Goal: Task Accomplishment & Management: Use online tool/utility

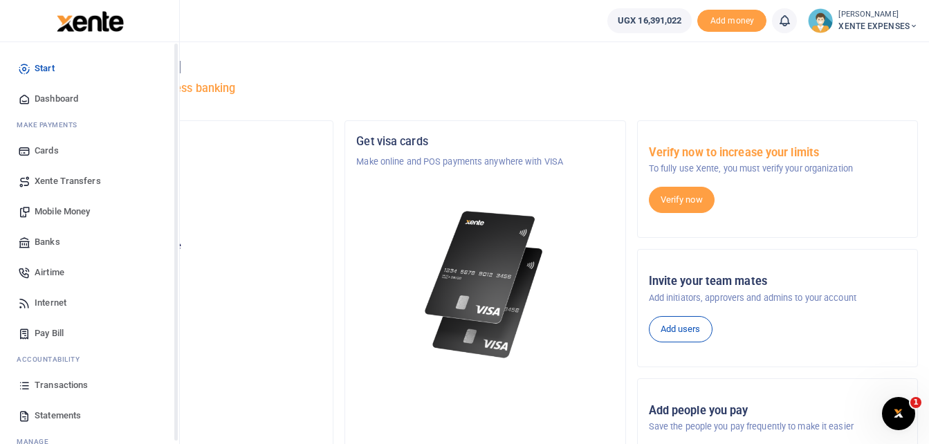
click at [64, 383] on span "Transactions" at bounding box center [61, 385] width 53 height 14
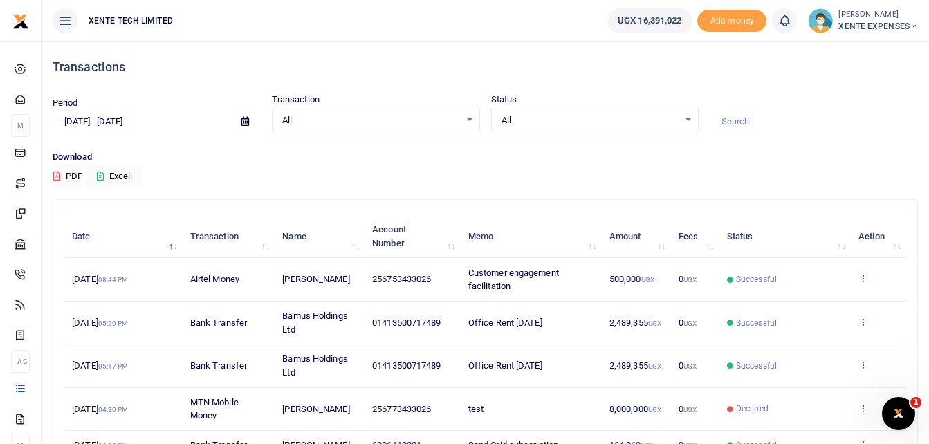
click at [765, 121] on input at bounding box center [813, 122] width 208 height 24
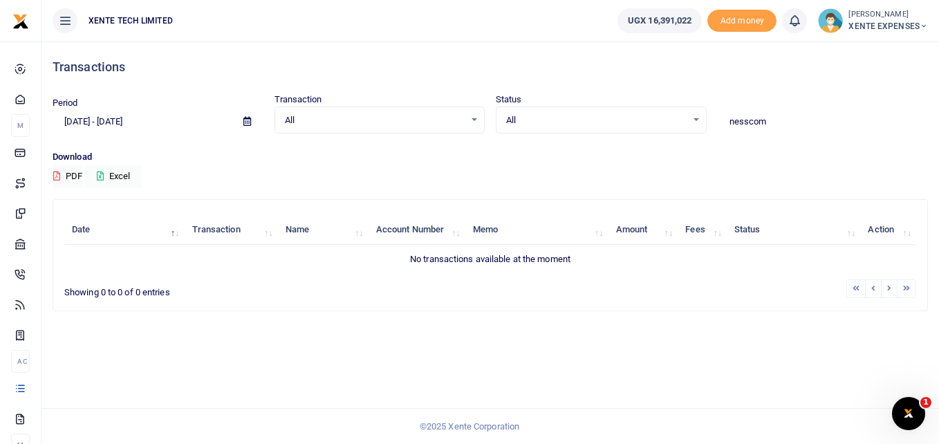
type input "nesscom"
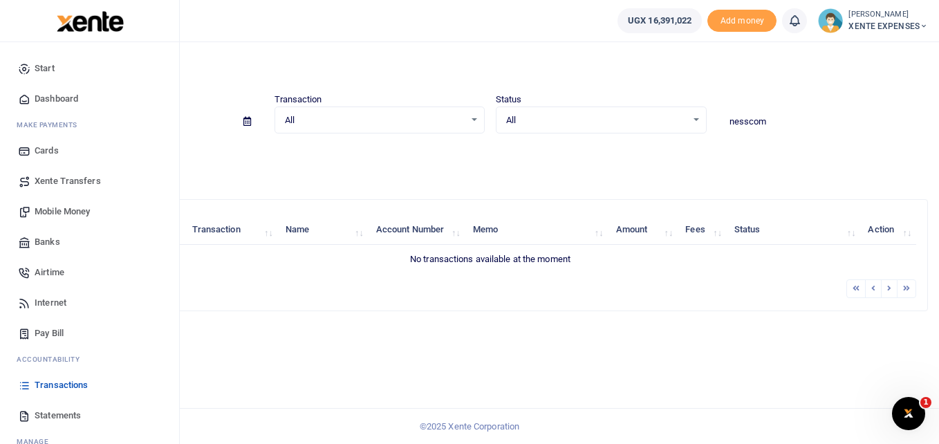
click at [71, 387] on span "Transactions" at bounding box center [61, 385] width 53 height 14
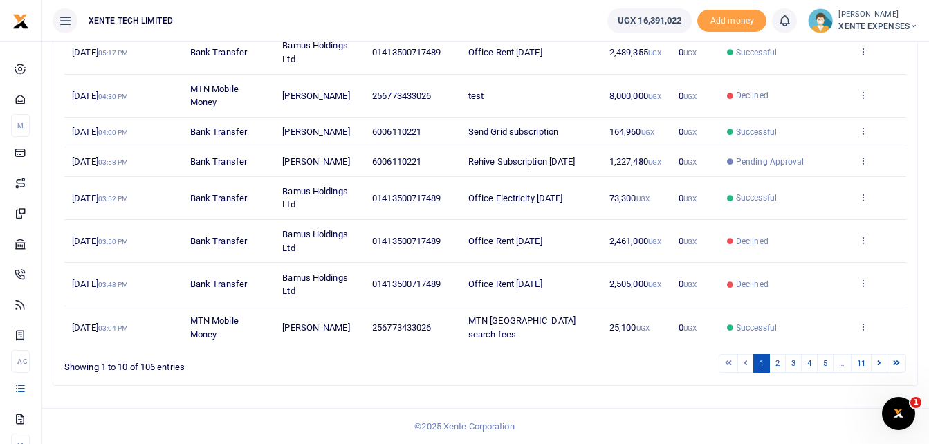
scroll to position [340, 0]
click at [776, 363] on link "2" at bounding box center [777, 363] width 17 height 19
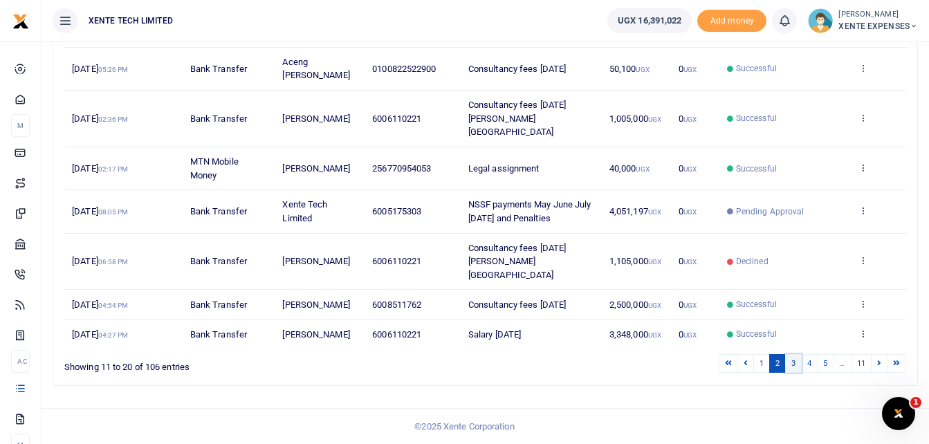
click at [795, 360] on link "3" at bounding box center [793, 363] width 17 height 19
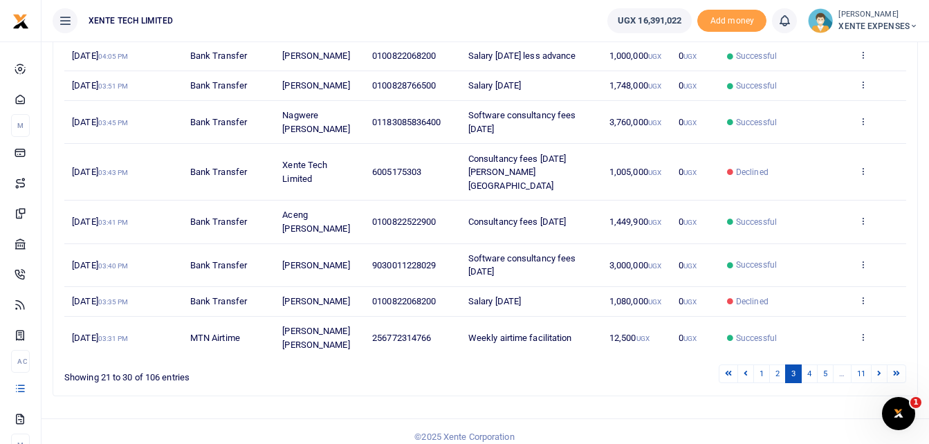
scroll to position [327, 0]
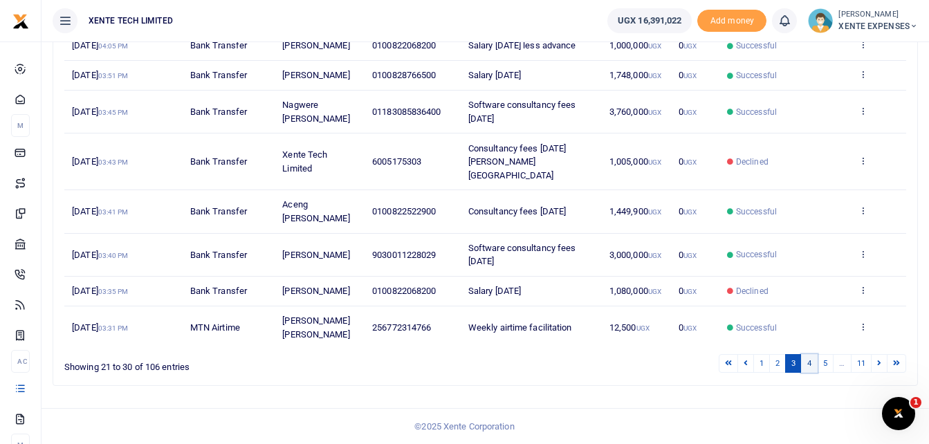
click at [808, 362] on link "4" at bounding box center [809, 363] width 17 height 19
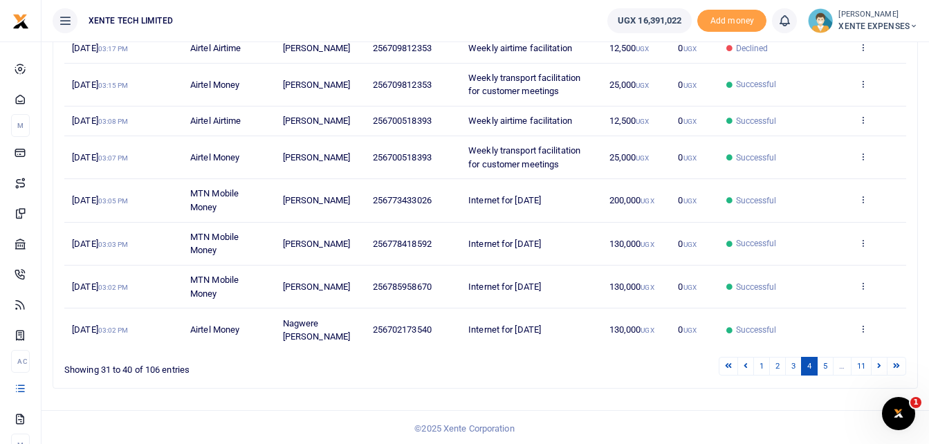
scroll to position [300, 0]
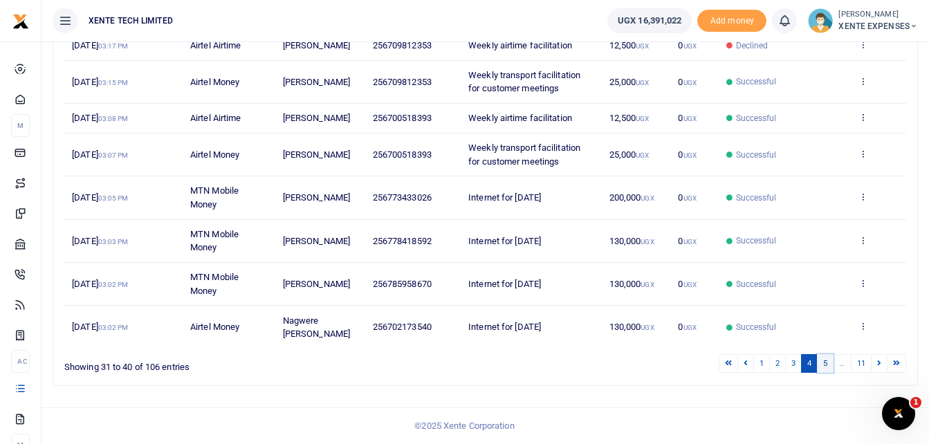
click at [825, 361] on link "5" at bounding box center [825, 363] width 17 height 19
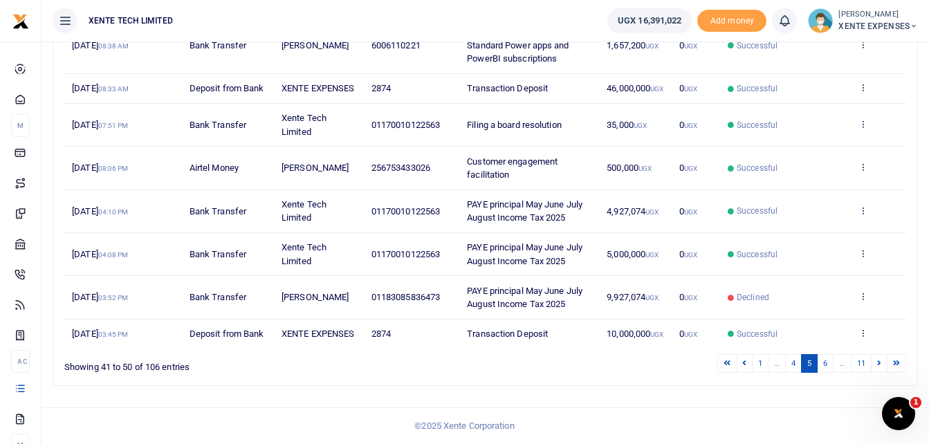
scroll to position [354, 0]
click at [792, 360] on link "4" at bounding box center [793, 363] width 17 height 19
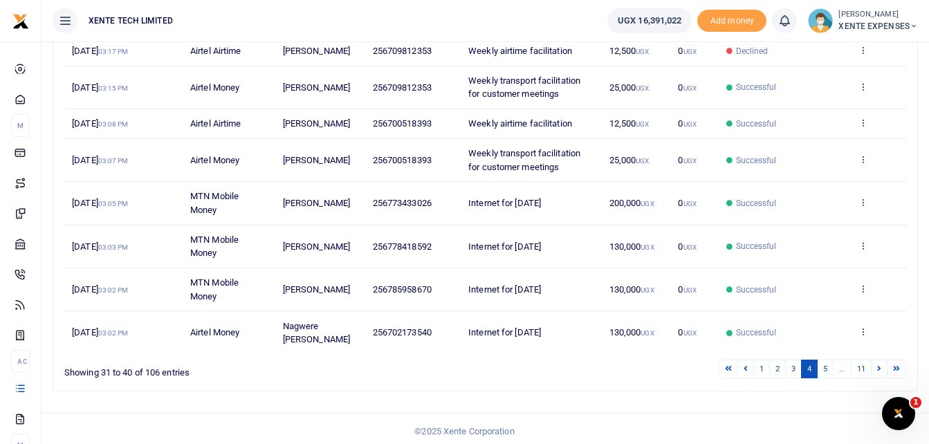
scroll to position [300, 0]
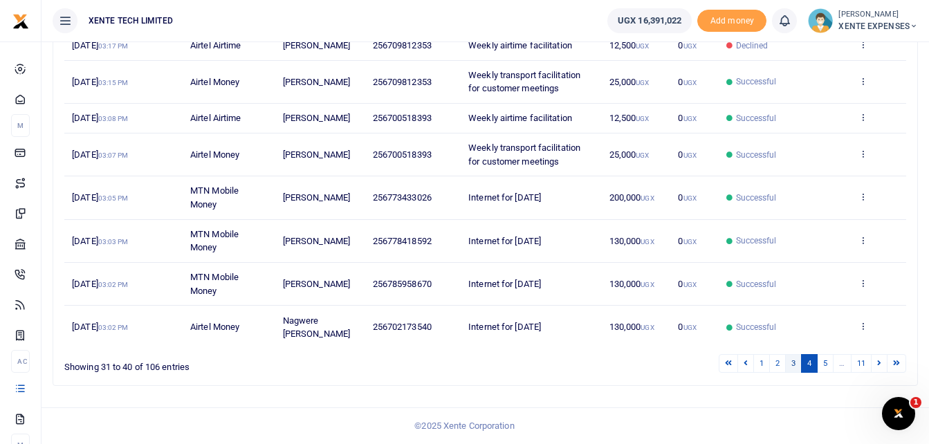
click at [793, 362] on link "3" at bounding box center [793, 363] width 17 height 19
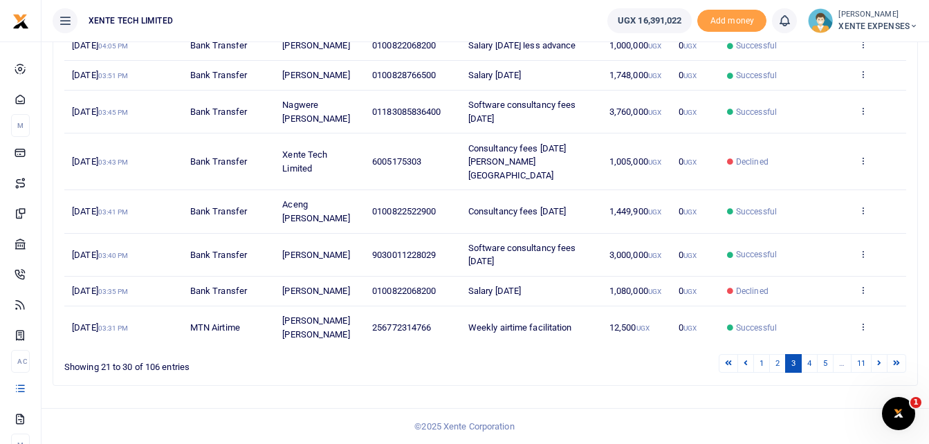
scroll to position [327, 0]
click at [775, 364] on link "2" at bounding box center [777, 363] width 17 height 19
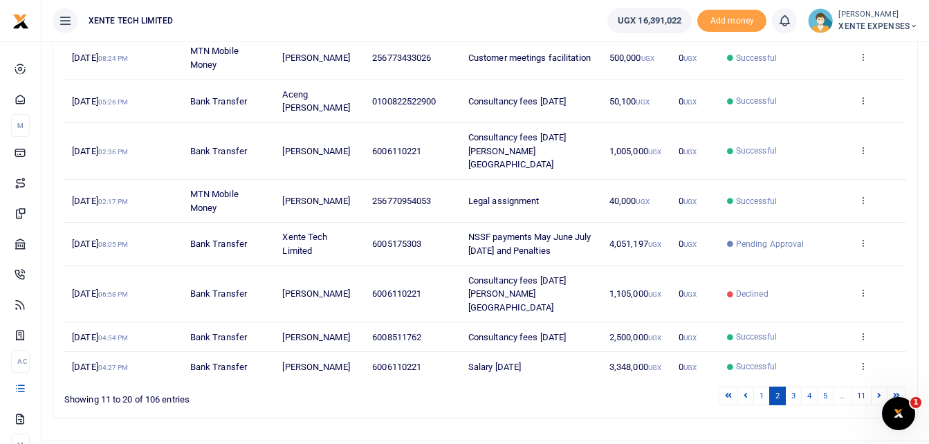
scroll to position [340, 0]
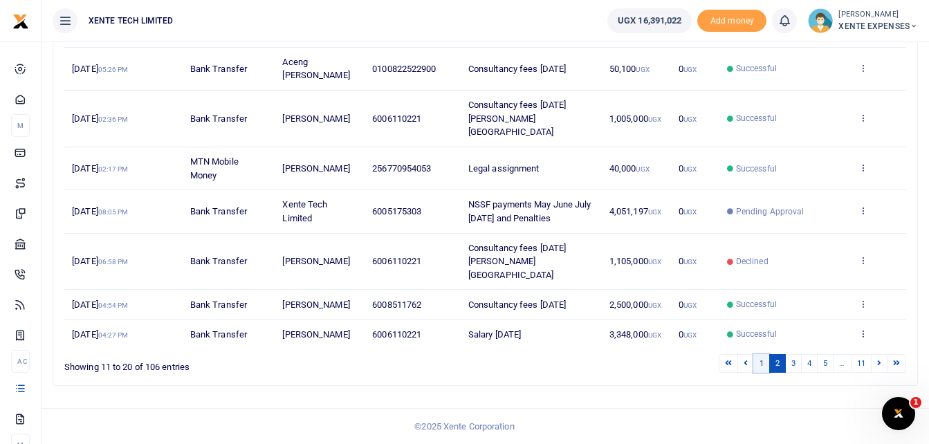
click at [762, 360] on link "1" at bounding box center [761, 363] width 17 height 19
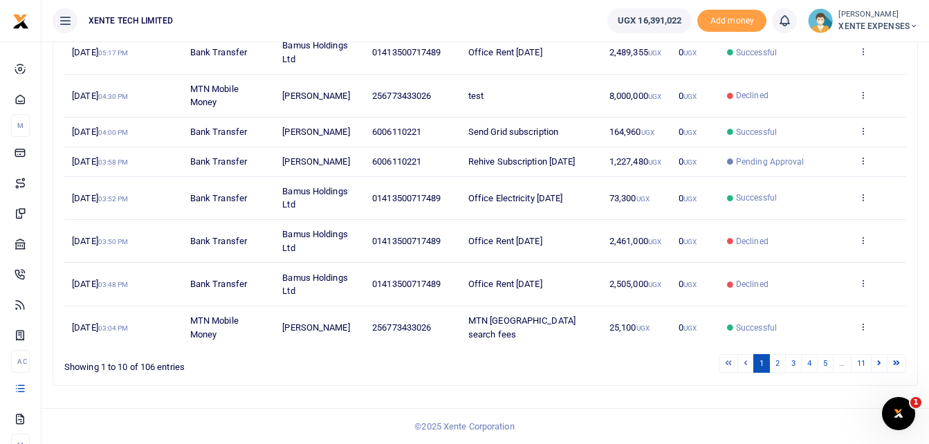
scroll to position [0, 0]
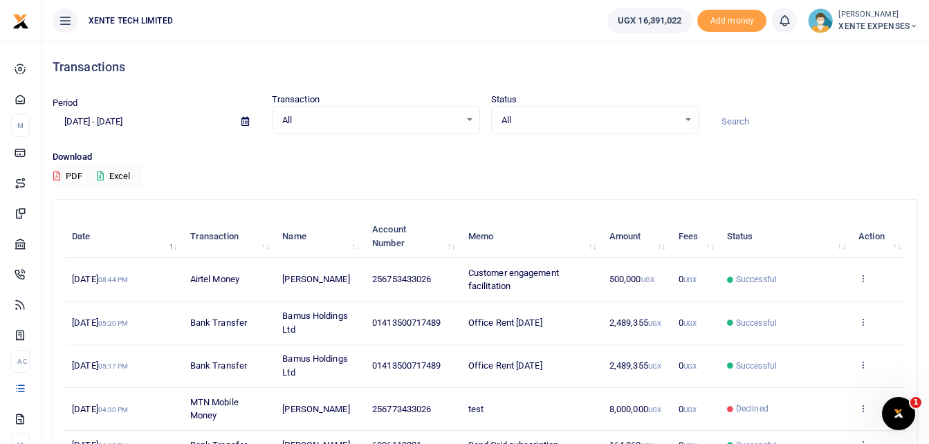
click at [245, 120] on icon at bounding box center [245, 121] width 8 height 9
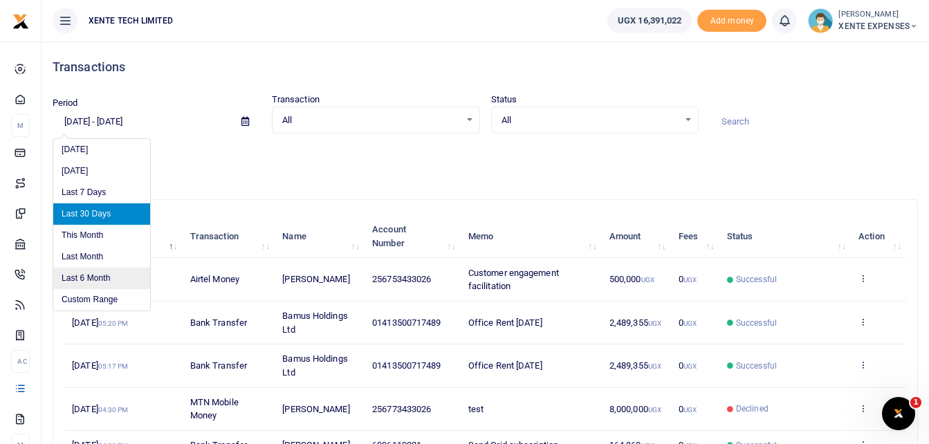
click at [98, 279] on li "Last 6 Month" at bounding box center [101, 278] width 97 height 21
type input "04/06/2025 - 10/06/2025"
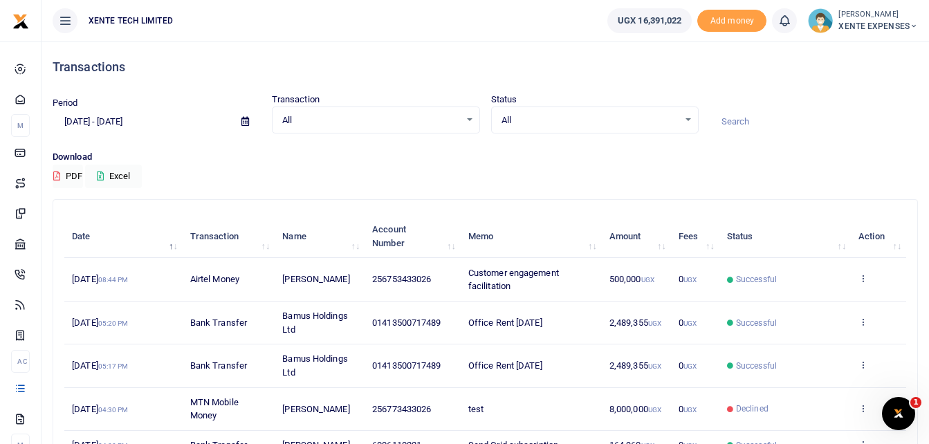
click at [763, 118] on input at bounding box center [813, 122] width 208 height 24
type input "Nesscom"
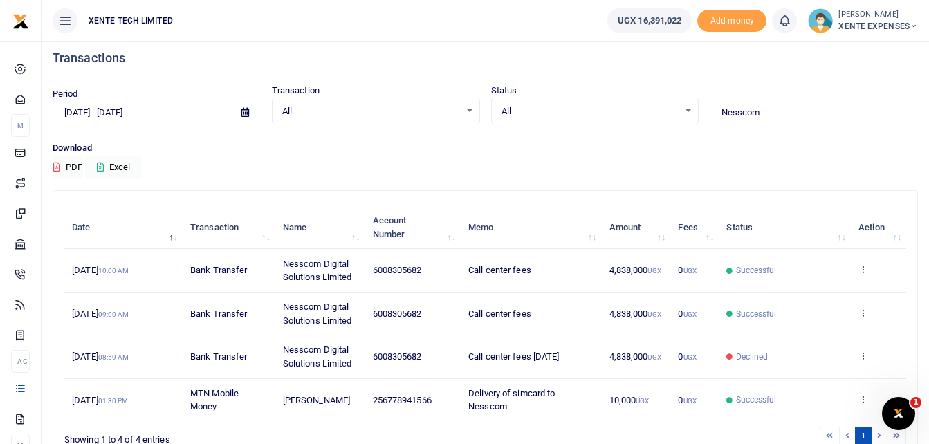
scroll to position [69, 0]
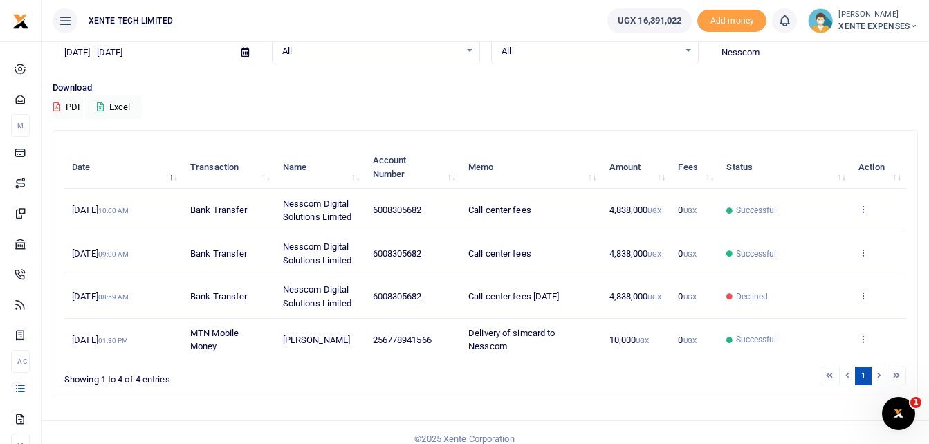
click at [864, 205] on icon at bounding box center [862, 209] width 9 height 10
click at [809, 262] on link "Send again" at bounding box center [811, 263] width 109 height 19
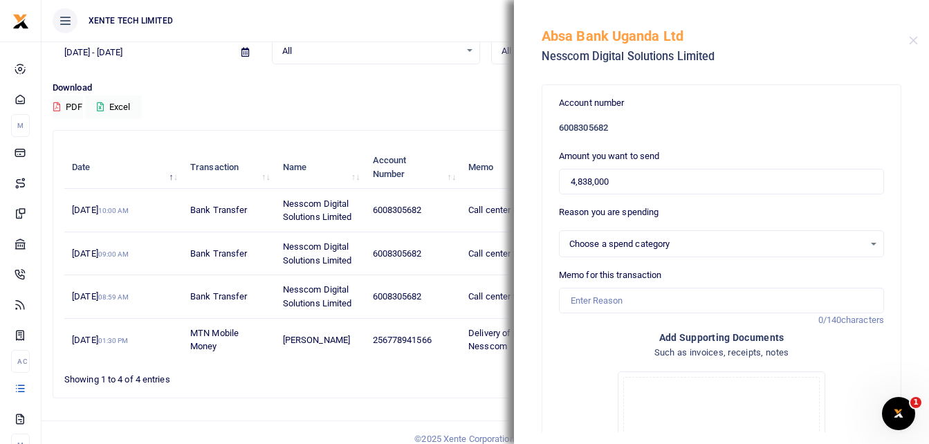
select select "14"
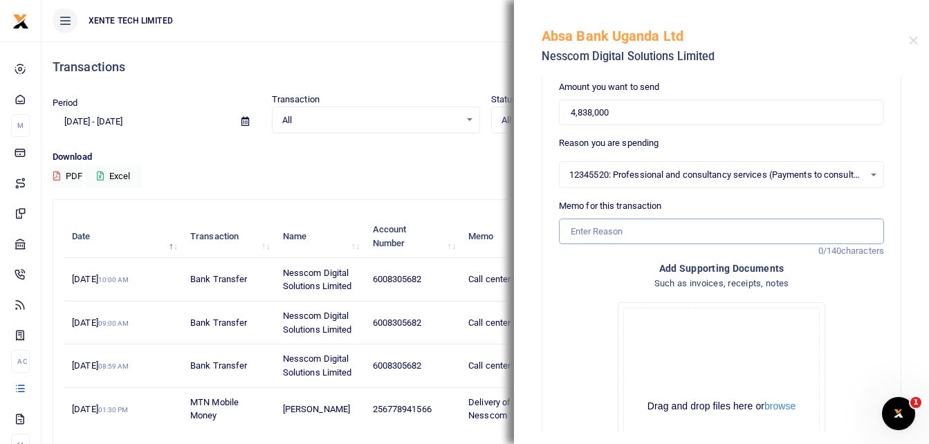
click at [583, 228] on input "Memo for this transaction" at bounding box center [721, 232] width 325 height 26
type input "Call center fees"
click at [571, 231] on input "Call center fees" at bounding box center [721, 232] width 325 height 26
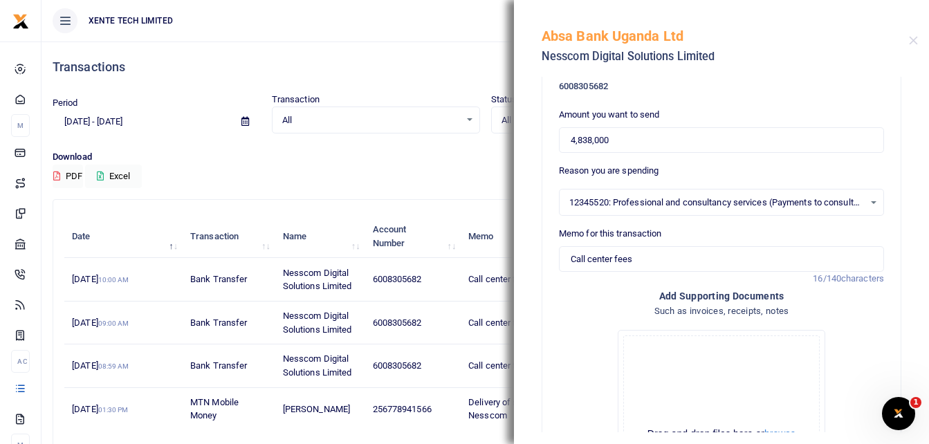
scroll to position [0, 0]
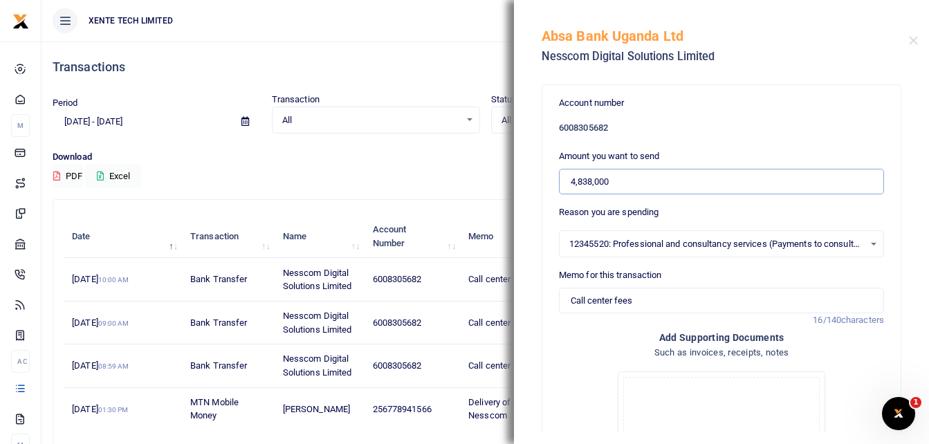
click at [568, 182] on input "4,838,000" at bounding box center [721, 182] width 325 height 26
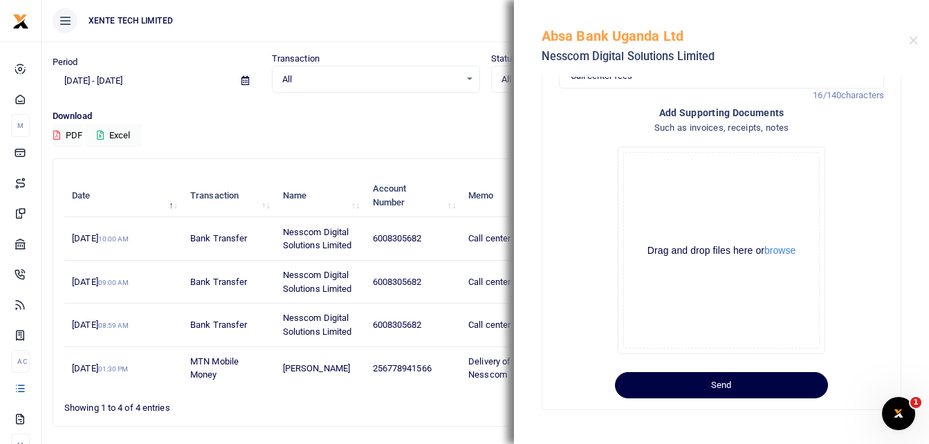
scroll to position [82, 0]
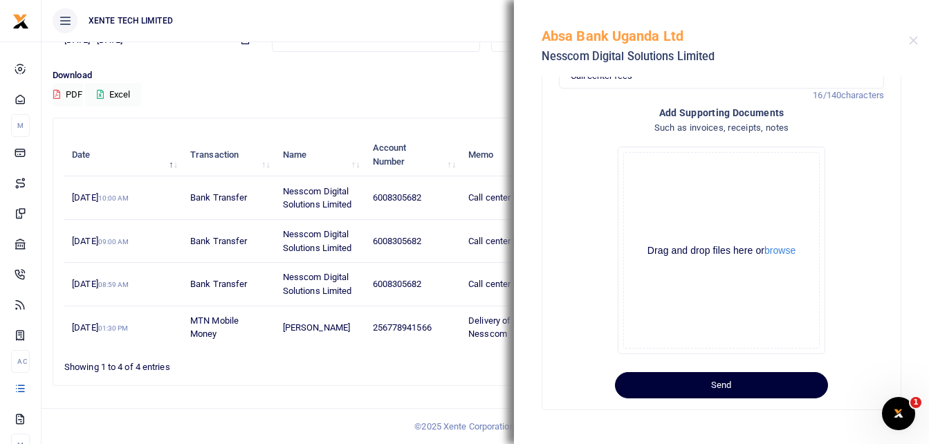
click at [715, 389] on button "Send" at bounding box center [721, 385] width 213 height 26
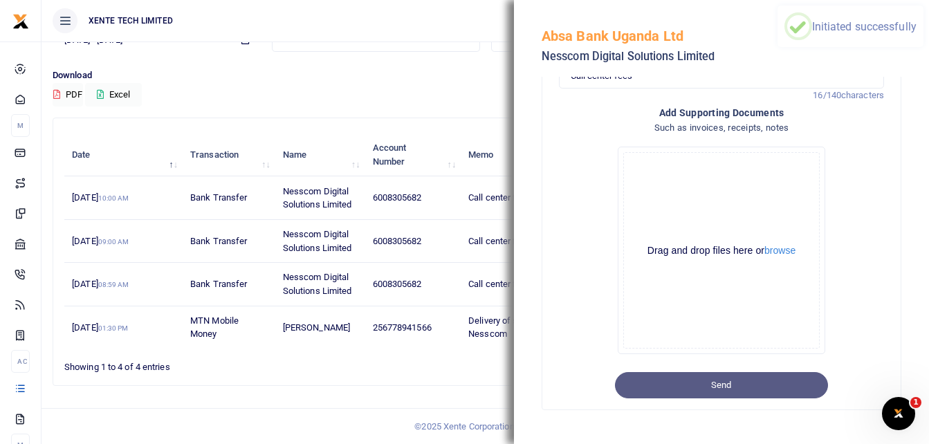
click at [411, 387] on div "Search: Nesscom Date Transaction Name Account Number Memo Amount Fees Status Ac…" at bounding box center [485, 257] width 876 height 279
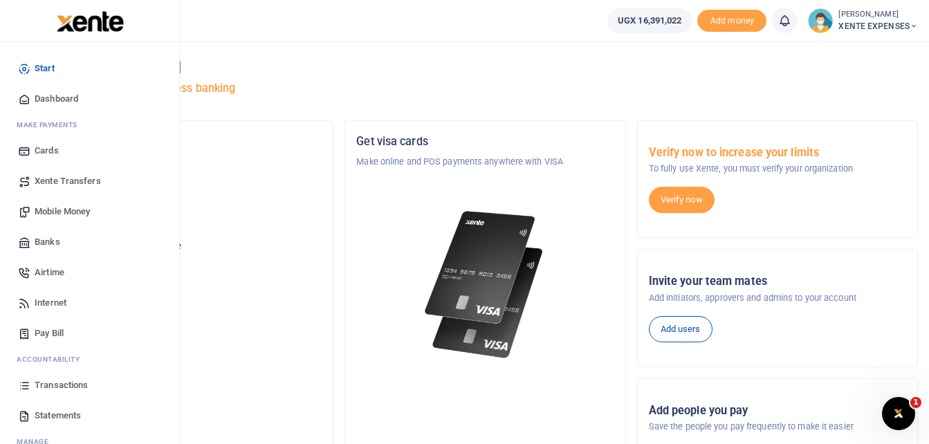
click at [55, 382] on span "Transactions" at bounding box center [61, 385] width 53 height 14
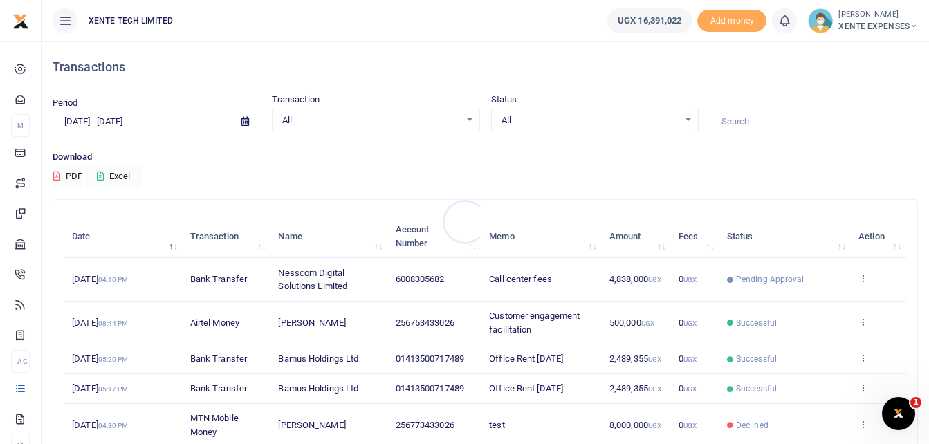
click at [738, 118] on div at bounding box center [464, 222] width 929 height 444
click at [740, 118] on input at bounding box center [813, 122] width 208 height 24
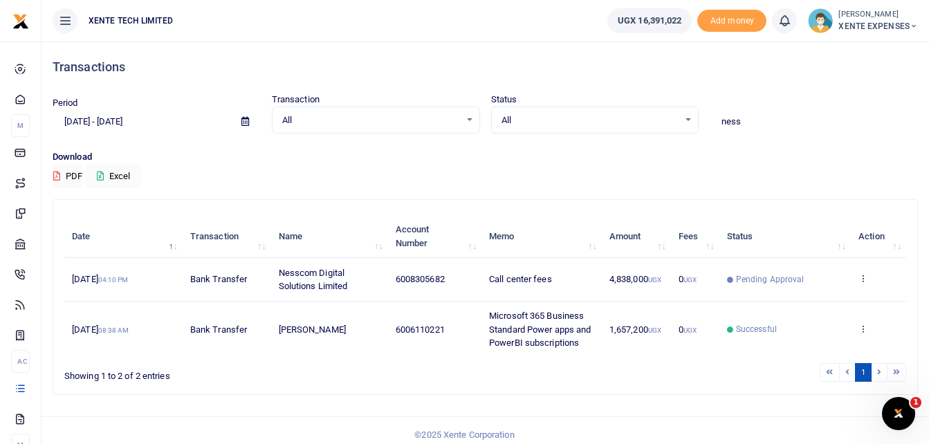
type input "Nesscom"
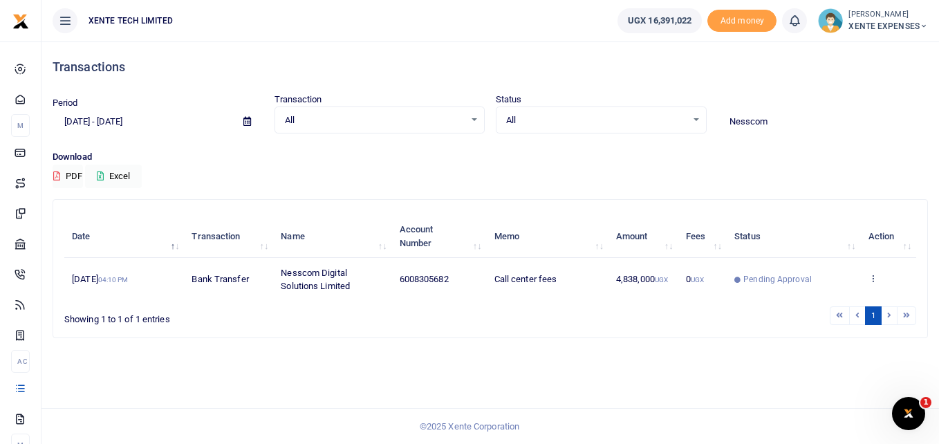
click at [251, 121] on icon at bounding box center [247, 121] width 8 height 9
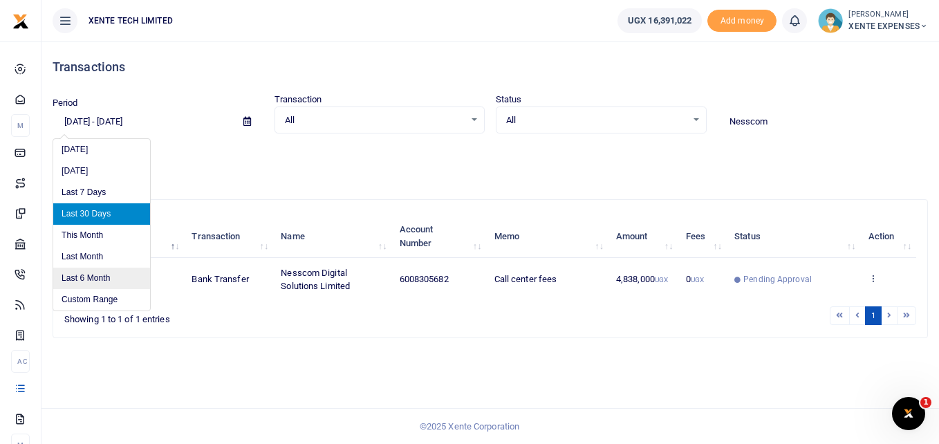
click at [101, 272] on li "Last 6 Month" at bounding box center [101, 278] width 97 height 21
type input "[DATE] - [DATE]"
